Goal: Contribute content: Add original content to the website for others to see

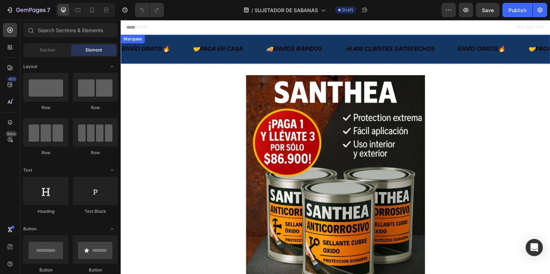
click at [455, 56] on div "+6.400 CLIENTES SATISFECHOS Text Block" at bounding box center [401, 49] width 113 height 18
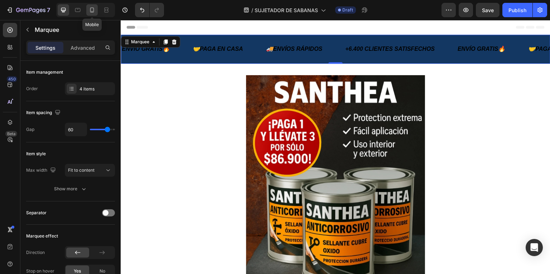
click at [91, 9] on icon at bounding box center [92, 9] width 7 height 7
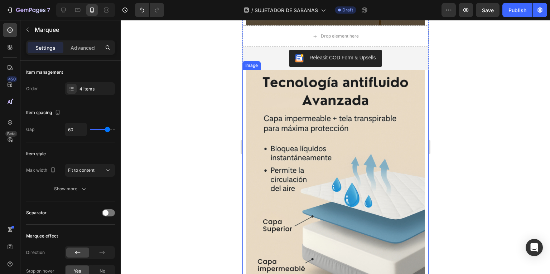
scroll to position [573, 0]
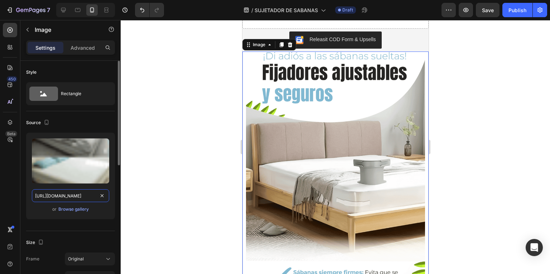
click at [86, 197] on input "[URL][DOMAIN_NAME]" at bounding box center [70, 196] width 77 height 13
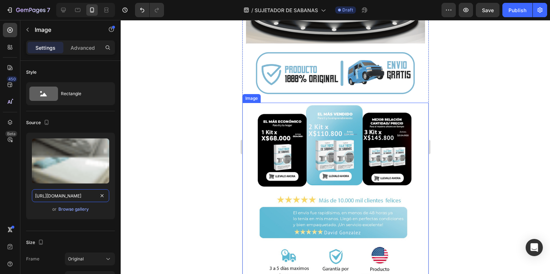
scroll to position [287, 0]
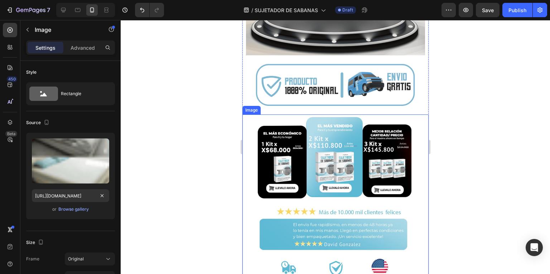
click at [304, 201] on img at bounding box center [335, 204] width 179 height 179
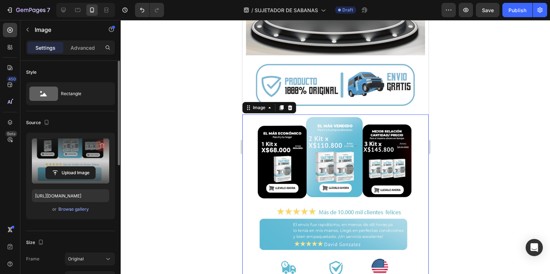
click at [103, 142] on icon "button" at bounding box center [102, 145] width 7 height 7
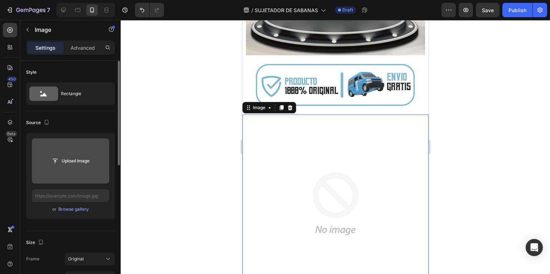
click at [87, 161] on input "file" at bounding box center [70, 161] width 49 height 12
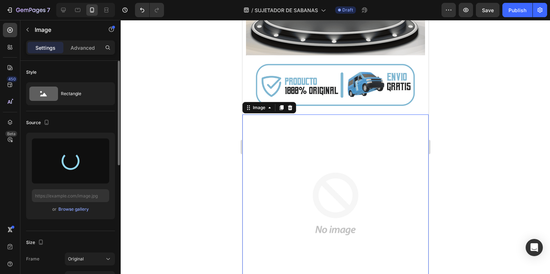
type input "[URL][DOMAIN_NAME]"
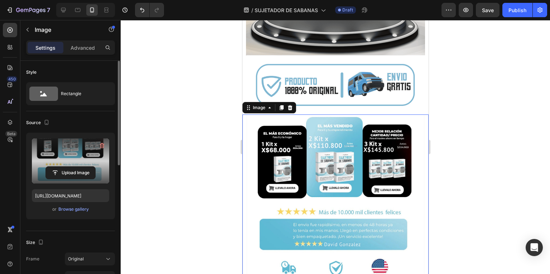
click at [196, 153] on div at bounding box center [336, 147] width 430 height 254
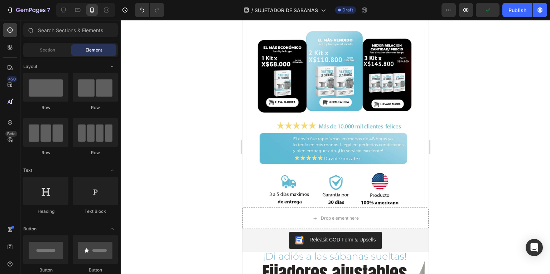
click at [460, 126] on div at bounding box center [336, 147] width 430 height 254
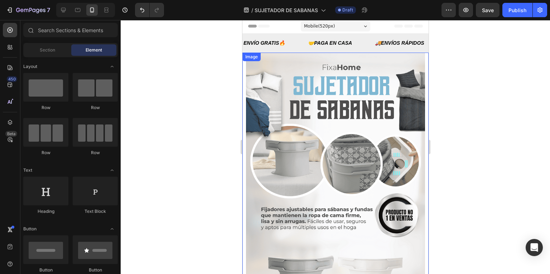
scroll to position [0, 0]
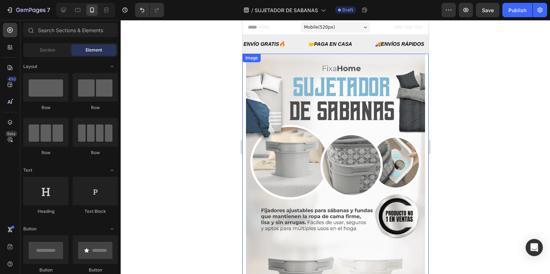
click at [391, 153] on img at bounding box center [335, 228] width 179 height 348
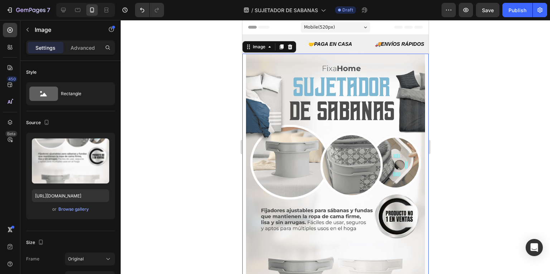
click at [296, 152] on img at bounding box center [335, 228] width 179 height 348
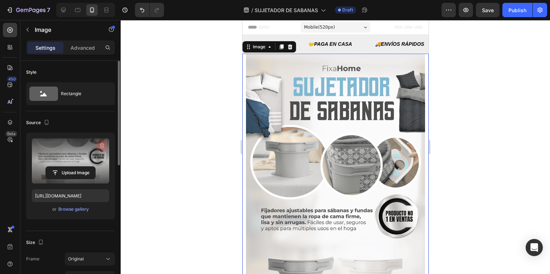
click at [101, 147] on icon "button" at bounding box center [102, 145] width 5 height 5
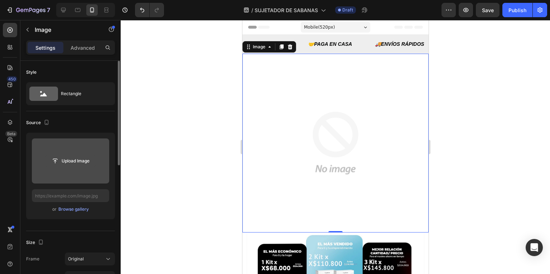
click at [80, 155] on input "file" at bounding box center [70, 161] width 49 height 12
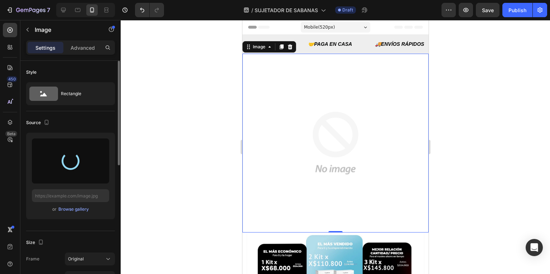
type input "[URL][DOMAIN_NAME]"
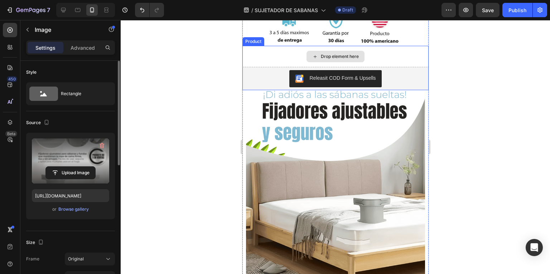
scroll to position [545, 0]
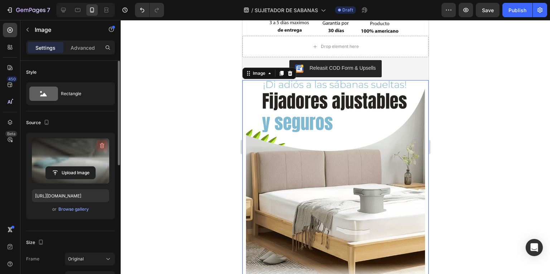
click at [100, 146] on icon "button" at bounding box center [102, 145] width 7 height 7
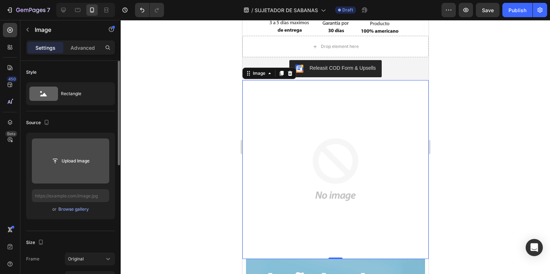
click at [75, 163] on input "file" at bounding box center [70, 161] width 49 height 12
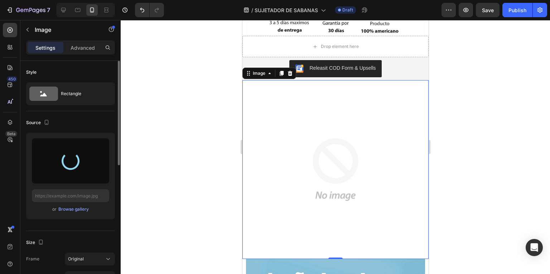
type input "[URL][DOMAIN_NAME]"
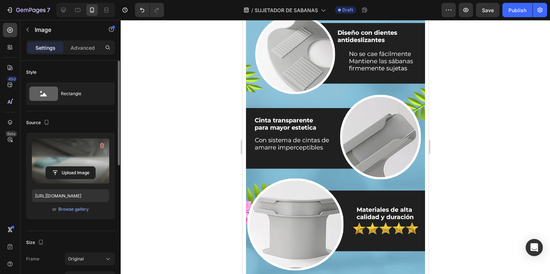
scroll to position [1433, 0]
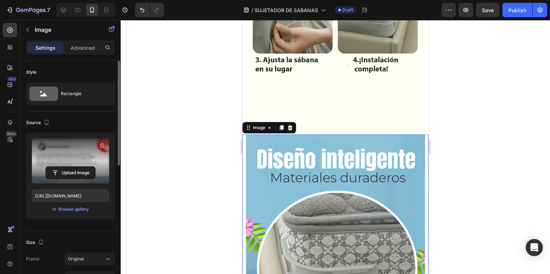
click at [101, 147] on icon "button" at bounding box center [102, 145] width 5 height 5
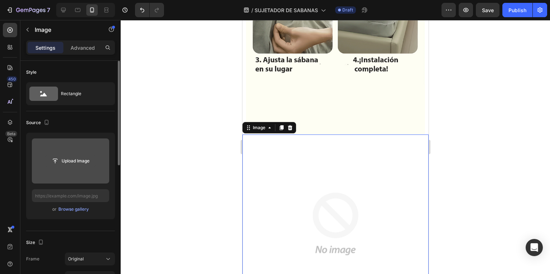
click at [84, 163] on input "file" at bounding box center [70, 161] width 49 height 12
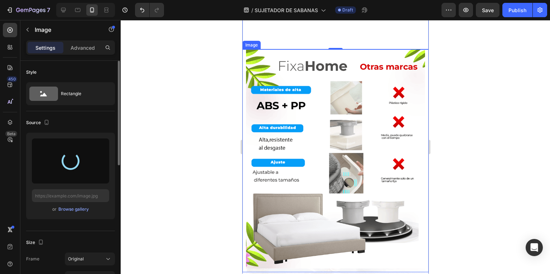
scroll to position [1691, 0]
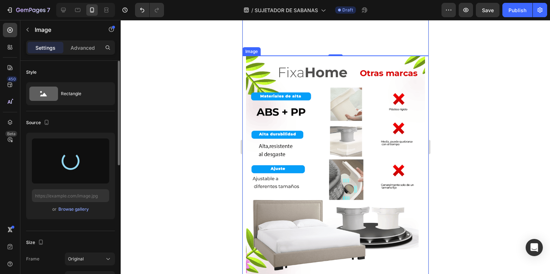
type input "[URL][DOMAIN_NAME]"
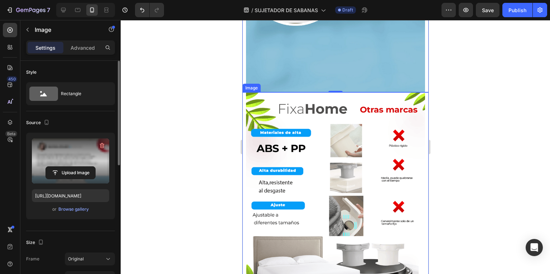
scroll to position [2437, 0]
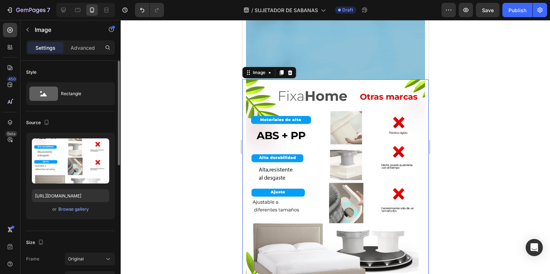
click at [251, 186] on img at bounding box center [335, 191] width 179 height 223
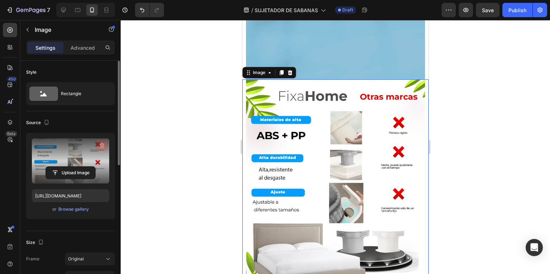
click at [102, 145] on icon "button" at bounding box center [102, 145] width 7 height 7
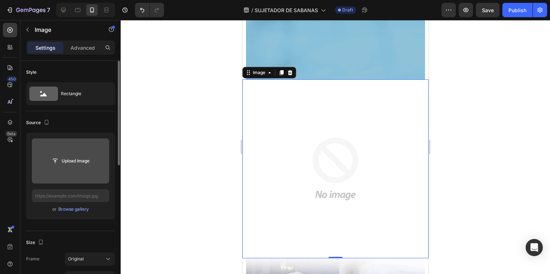
click at [76, 156] on input "file" at bounding box center [70, 161] width 49 height 12
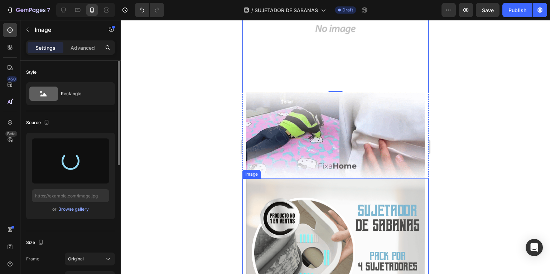
scroll to position [2609, 0]
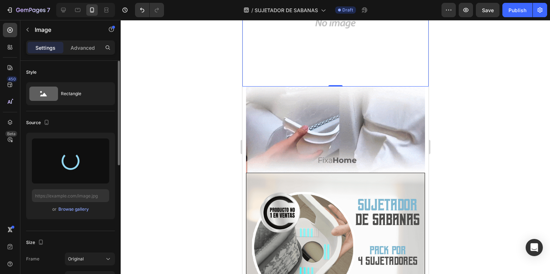
type input "[URL][DOMAIN_NAME]"
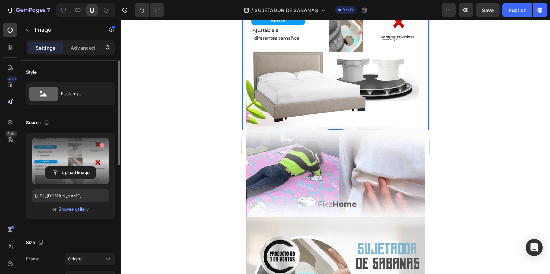
click at [444, 182] on div at bounding box center [336, 147] width 430 height 254
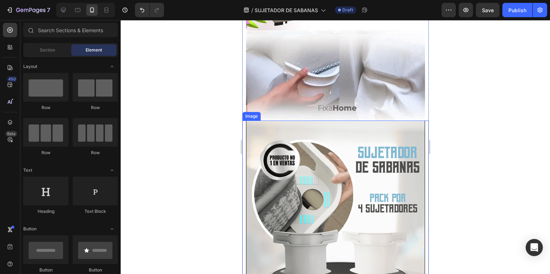
scroll to position [2752, 0]
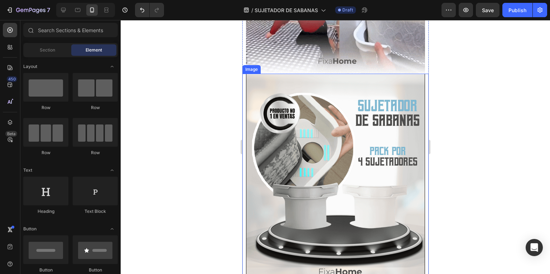
click at [307, 180] on img at bounding box center [335, 193] width 179 height 238
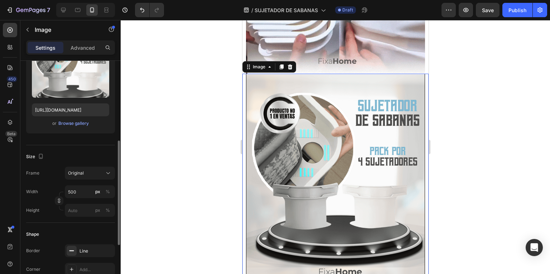
scroll to position [143, 0]
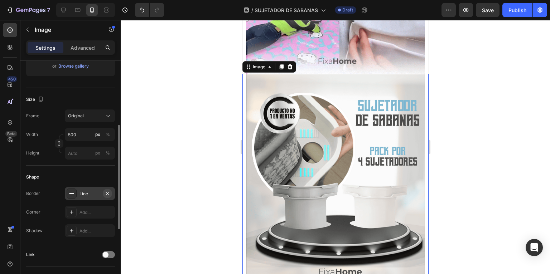
click at [108, 192] on icon "button" at bounding box center [107, 193] width 3 height 3
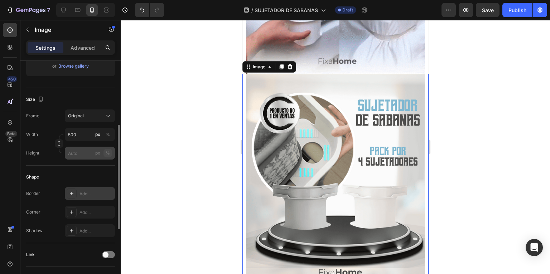
scroll to position [29, 0]
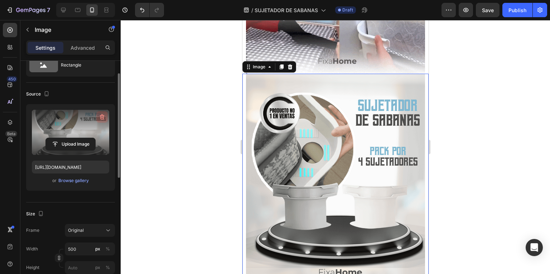
click at [105, 121] on button "button" at bounding box center [101, 116] width 11 height 11
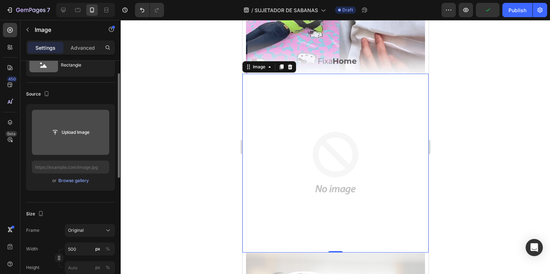
click at [79, 121] on input "file" at bounding box center [70, 132] width 77 height 45
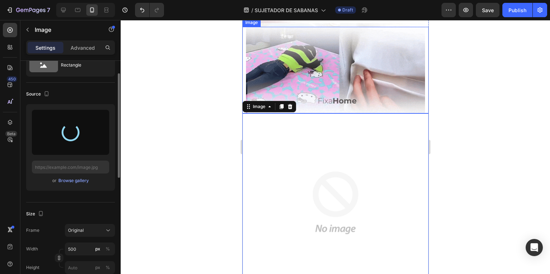
scroll to position [2723, 0]
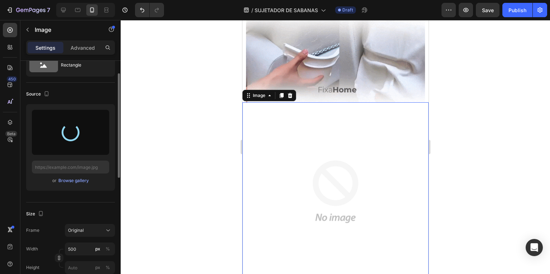
click at [465, 160] on div at bounding box center [336, 147] width 430 height 254
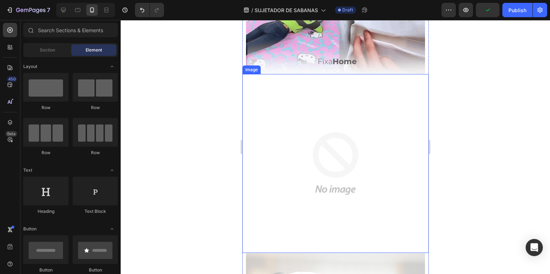
scroll to position [2752, 0]
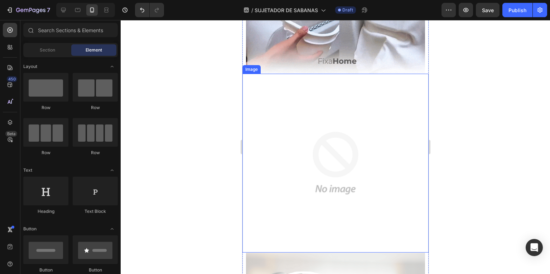
click at [393, 147] on img at bounding box center [335, 163] width 179 height 179
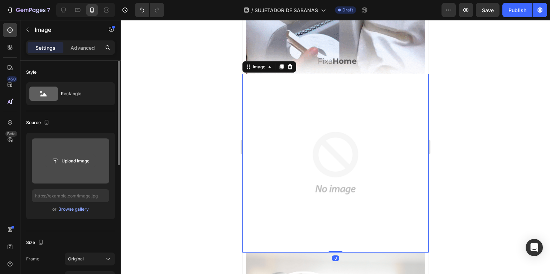
click at [88, 161] on input "file" at bounding box center [70, 161] width 49 height 12
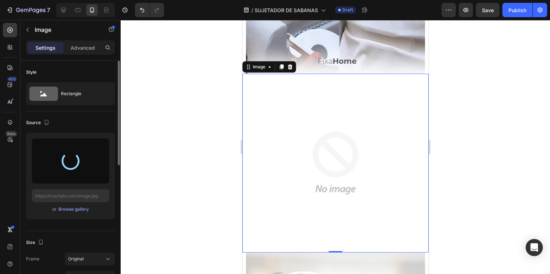
type input "[URL][DOMAIN_NAME]"
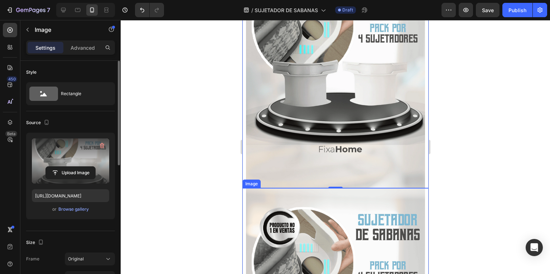
scroll to position [2867, 0]
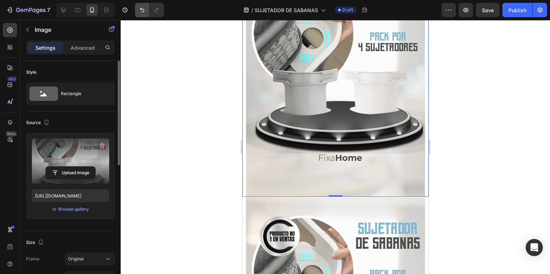
click at [140, 11] on icon "Undo/Redo" at bounding box center [142, 9] width 7 height 7
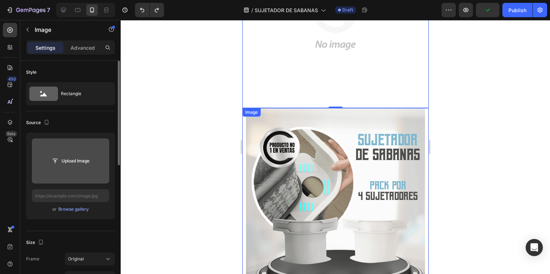
scroll to position [2809, 0]
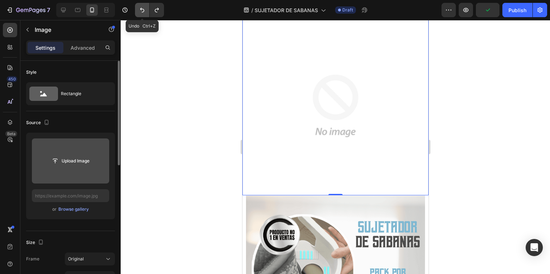
click at [142, 10] on icon "Undo/Redo" at bounding box center [142, 9] width 7 height 7
type input "[URL][DOMAIN_NAME]"
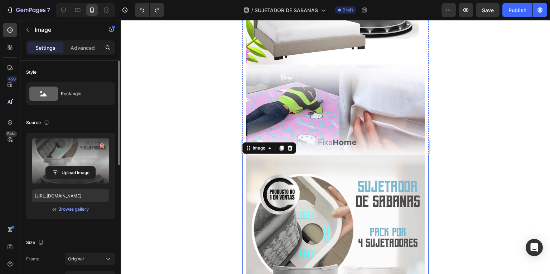
scroll to position [2666, 0]
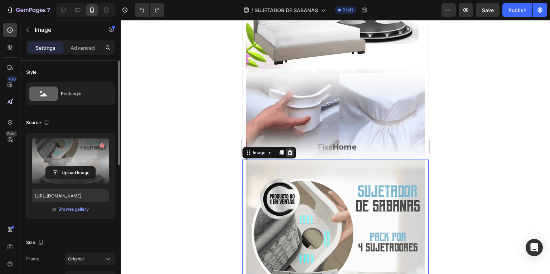
click at [288, 153] on icon at bounding box center [290, 152] width 5 height 5
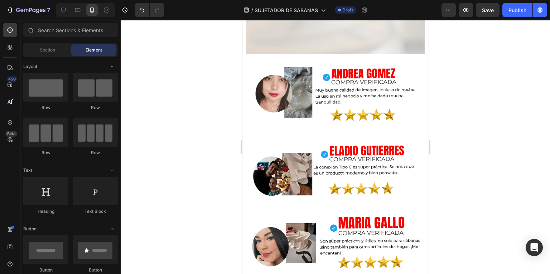
scroll to position [3010, 0]
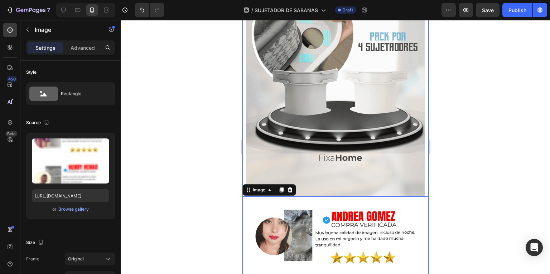
scroll to position [29, 0]
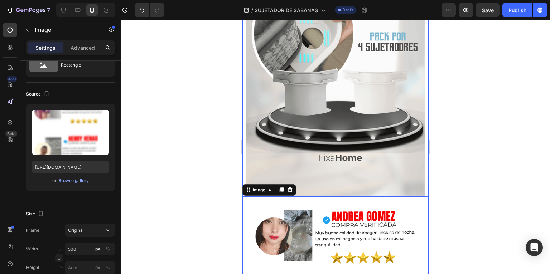
click at [286, 130] on img at bounding box center [335, 78] width 179 height 238
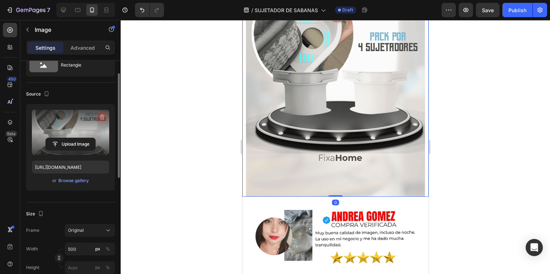
click at [102, 115] on icon "button" at bounding box center [102, 117] width 7 height 7
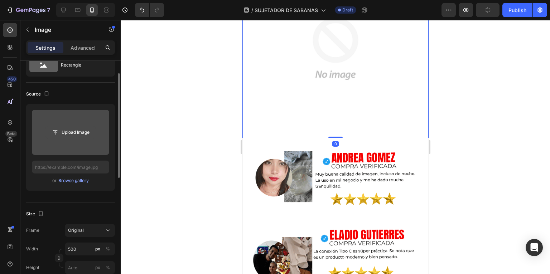
click at [84, 133] on input "file" at bounding box center [70, 132] width 49 height 12
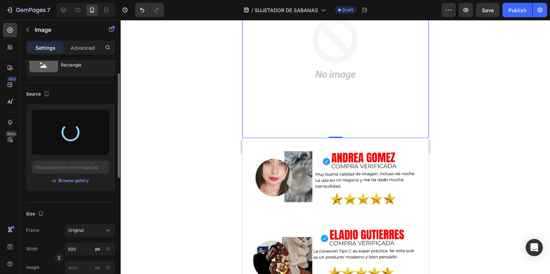
type input "[URL][DOMAIN_NAME]"
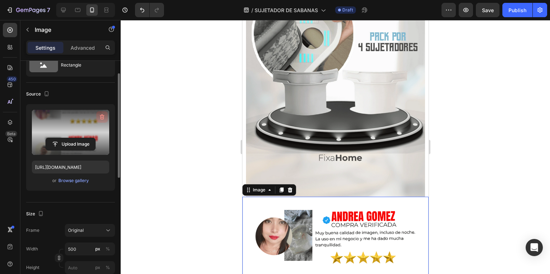
click at [98, 116] on button "button" at bounding box center [101, 116] width 11 height 11
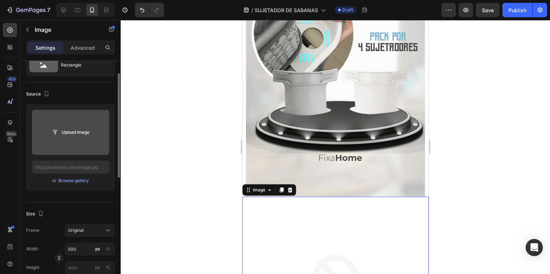
click at [81, 129] on input "file" at bounding box center [70, 132] width 49 height 12
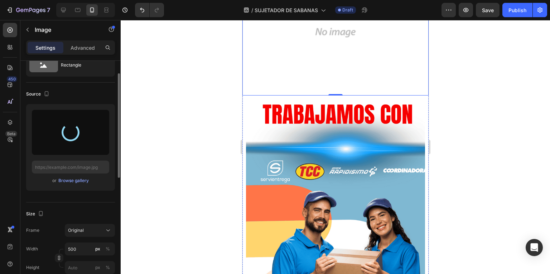
scroll to position [3153, 0]
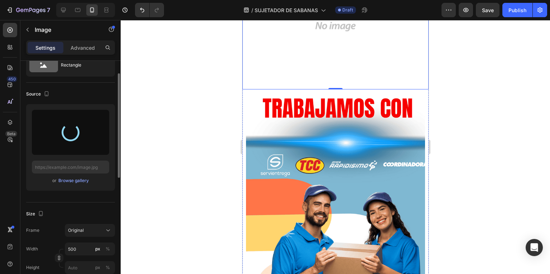
type input "[URL][DOMAIN_NAME]"
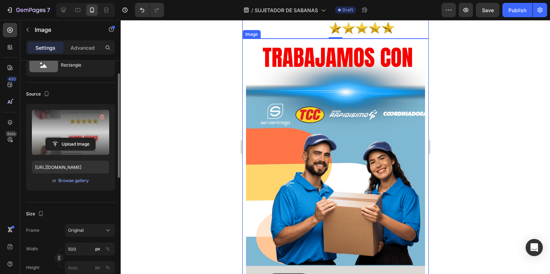
scroll to position [3784, 0]
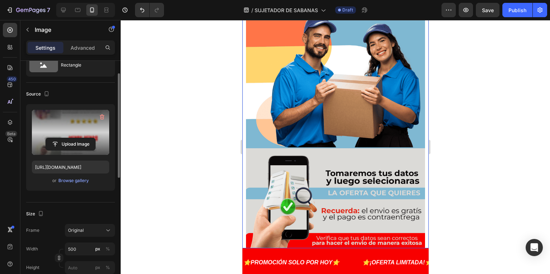
click at [293, 137] on img at bounding box center [335, 85] width 179 height 328
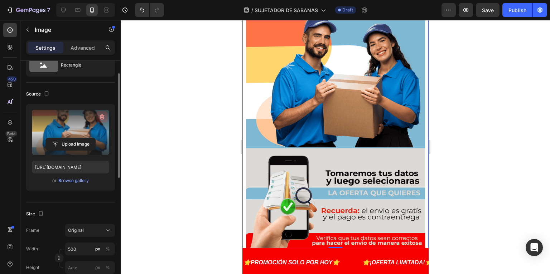
click at [101, 115] on icon "button" at bounding box center [102, 117] width 7 height 7
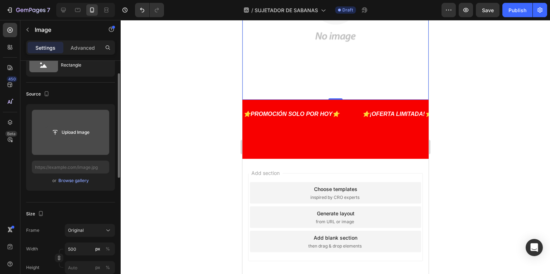
click at [74, 128] on input "file" at bounding box center [70, 132] width 49 height 12
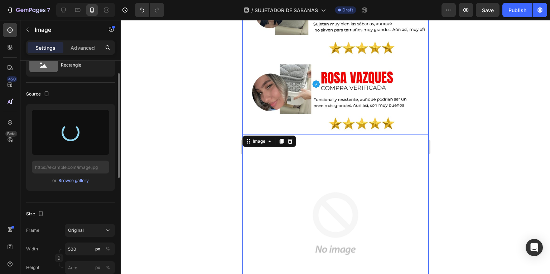
scroll to position [3669, 0]
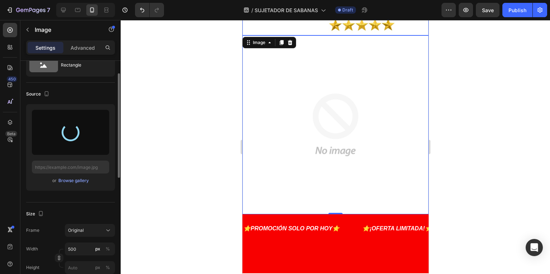
type input "[URL][DOMAIN_NAME]"
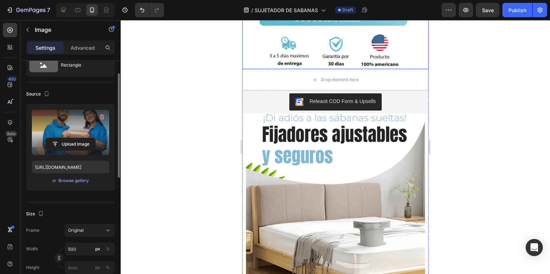
scroll to position [516, 0]
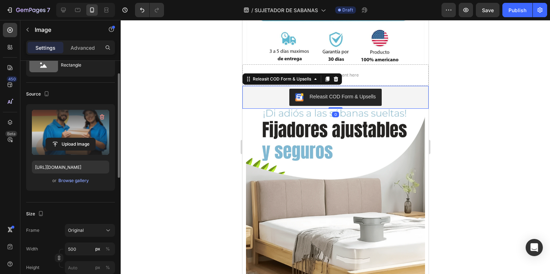
click at [352, 103] on button "Releasit COD Form & Upsells" at bounding box center [335, 97] width 92 height 17
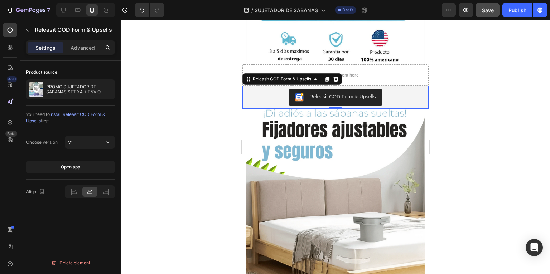
click at [482, 13] on button "Save" at bounding box center [488, 10] width 24 height 14
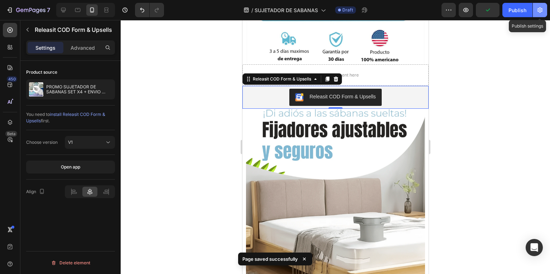
click at [535, 14] on button "button" at bounding box center [540, 10] width 14 height 14
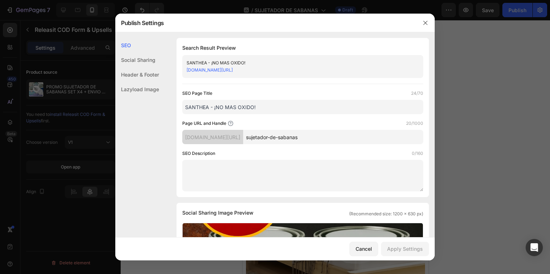
drag, startPoint x: 271, startPoint y: 108, endPoint x: 161, endPoint y: 114, distance: 110.9
type input "SET 4 SUJETADORES PARA SABANA"
click at [269, 152] on div "SEO Description 0/160" at bounding box center [302, 153] width 241 height 7
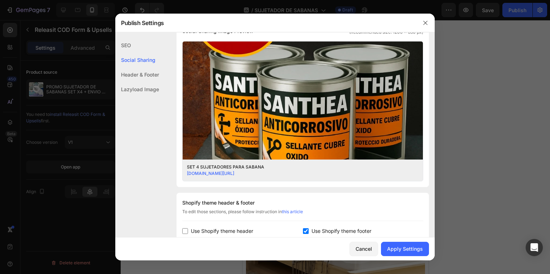
scroll to position [172, 0]
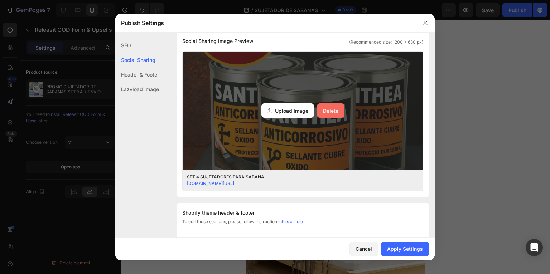
click at [324, 112] on div "Delete" at bounding box center [330, 111] width 15 height 8
click at [0, 0] on input "Upload Image Delete" at bounding box center [0, 0] width 0 height 0
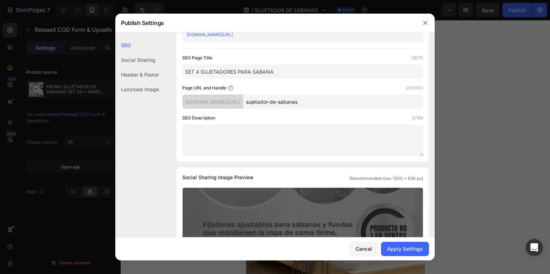
scroll to position [0, 0]
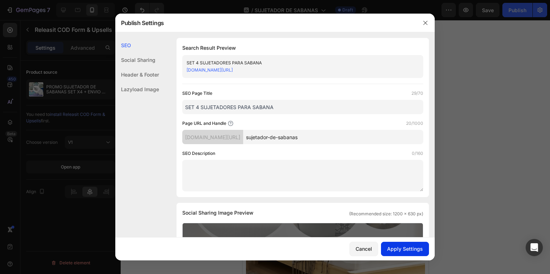
click at [398, 246] on div "Apply Settings" at bounding box center [405, 249] width 36 height 8
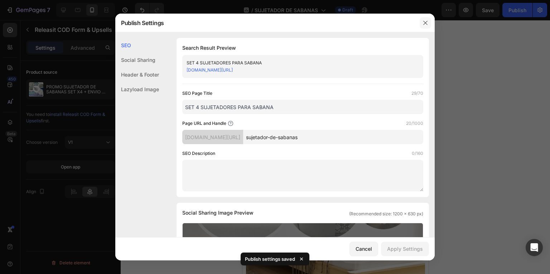
click at [428, 20] on icon "button" at bounding box center [426, 23] width 6 height 6
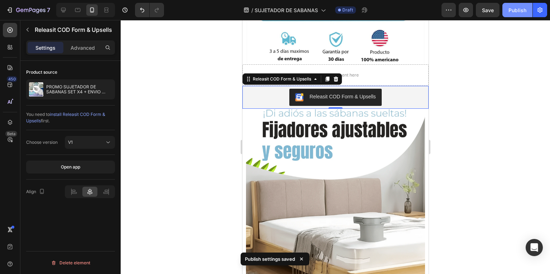
click at [522, 11] on div "Publish" at bounding box center [518, 10] width 18 height 8
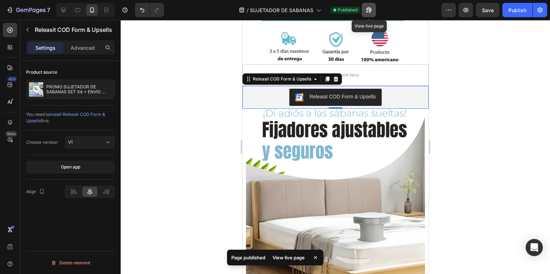
click at [372, 13] on icon "button" at bounding box center [369, 9] width 7 height 7
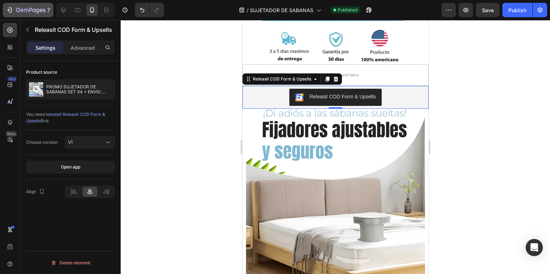
click at [15, 16] on button "7" at bounding box center [28, 10] width 51 height 14
